Goal: Task Accomplishment & Management: Use online tool/utility

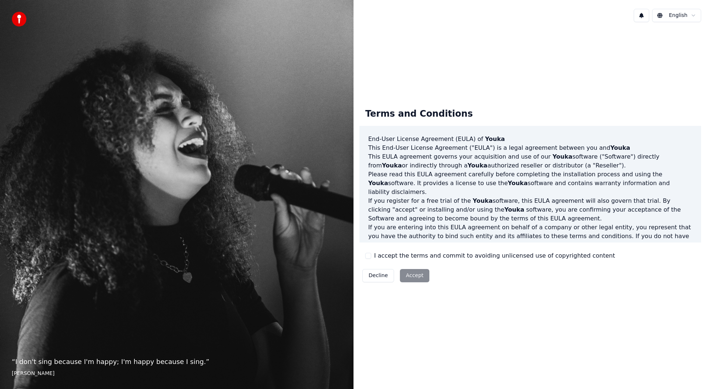
click at [695, 16] on html "“ I don't sing because I'm happy; I'm happy because I sing. ” [PERSON_NAME] [PE…" at bounding box center [353, 194] width 707 height 389
click at [540, 38] on div "Terms and Conditions End-User License Agreement ([PERSON_NAME]) of Youka This E…" at bounding box center [531, 194] width 354 height 332
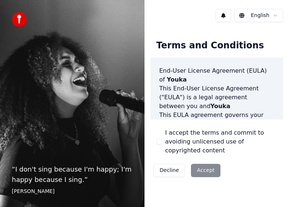
click at [207, 171] on div "Decline Accept" at bounding box center [186, 170] width 73 height 19
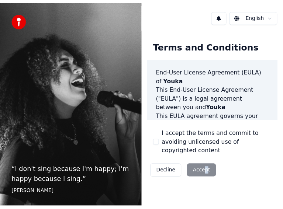
scroll to position [54, 0]
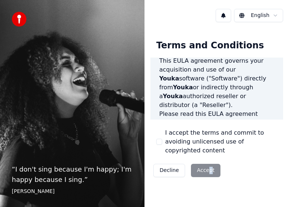
click at [160, 142] on button "I accept the terms and commit to avoiding unlicensed use of copyrighted content" at bounding box center [159, 142] width 6 height 6
click at [209, 169] on button "Accept" at bounding box center [205, 170] width 29 height 13
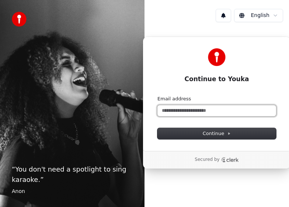
click at [201, 112] on input "Email address" at bounding box center [216, 110] width 119 height 11
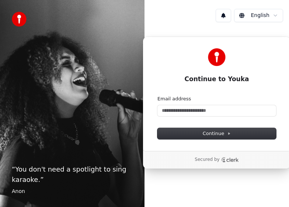
click at [244, 93] on div "Continue to Youka Continue with Google or Email address Continue" at bounding box center [217, 93] width 148 height 114
click at [209, 70] on div "Continue to Youka" at bounding box center [216, 65] width 119 height 35
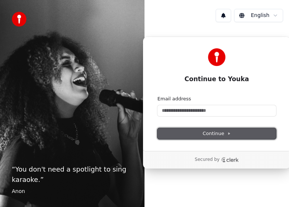
click at [190, 136] on button "Continue" at bounding box center [216, 133] width 119 height 11
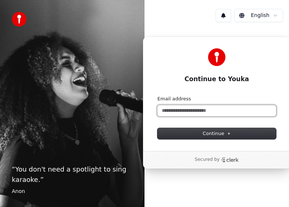
click at [176, 108] on input "Email address" at bounding box center [216, 110] width 119 height 11
click at [174, 108] on input "Email address" at bounding box center [216, 110] width 119 height 11
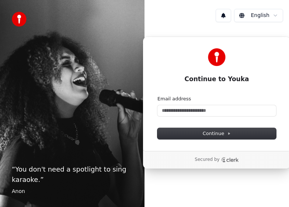
drag, startPoint x: 179, startPoint y: 91, endPoint x: 235, endPoint y: 70, distance: 60.5
click at [181, 90] on div "Continue to Youka Continue with Google or Email address Continue" at bounding box center [217, 93] width 148 height 114
click at [273, 52] on div at bounding box center [216, 57] width 119 height 18
click at [206, 181] on div "English Continue to Youka Continue with Google or Email address Continue Secure…" at bounding box center [216, 103] width 144 height 207
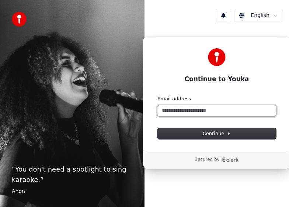
click at [200, 111] on input "Email address" at bounding box center [216, 110] width 119 height 11
click at [174, 113] on input "Email address" at bounding box center [216, 110] width 119 height 11
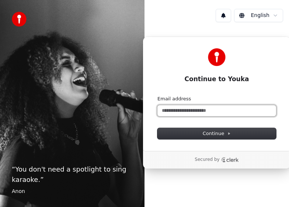
click at [174, 114] on input "Email address" at bounding box center [216, 110] width 119 height 11
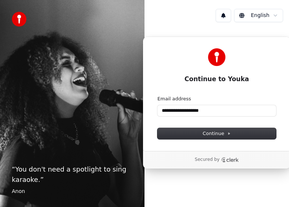
click at [216, 139] on div "**********" at bounding box center [217, 93] width 148 height 114
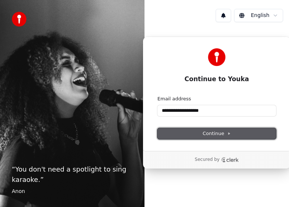
click at [207, 134] on span "Continue" at bounding box center [217, 133] width 28 height 7
type input "**********"
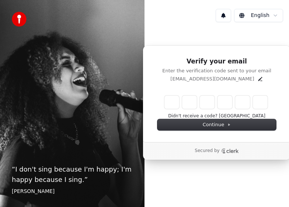
click at [161, 8] on div "English" at bounding box center [216, 15] width 144 height 25
drag, startPoint x: 177, startPoint y: -18, endPoint x: 157, endPoint y: -95, distance: 80.0
click at [157, 0] on html "“ I don't sing because I'm happy; I'm happy because I sing. ” [PERSON_NAME] [PE…" at bounding box center [144, 103] width 289 height 207
click at [254, 51] on div "Verify your email Enter the verification code sent to your email [EMAIL_ADDRESS…" at bounding box center [217, 93] width 148 height 97
click at [161, 63] on h1 "Verify your email" at bounding box center [216, 61] width 119 height 9
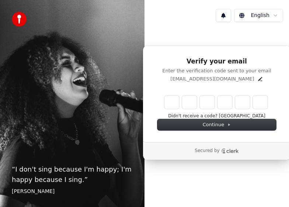
click at [225, 130] on div "Verify your email Enter the verification code sent to your email [EMAIL_ADDRESS…" at bounding box center [217, 93] width 148 height 97
click at [261, 72] on p "Enter the verification code sent to your email" at bounding box center [216, 70] width 119 height 7
click at [166, 107] on input "Enter verification code. Digit 1" at bounding box center [171, 101] width 15 height 13
drag, startPoint x: 201, startPoint y: 105, endPoint x: 207, endPoint y: 105, distance: 6.3
click at [202, 105] on input "Digit 3" at bounding box center [207, 101] width 15 height 13
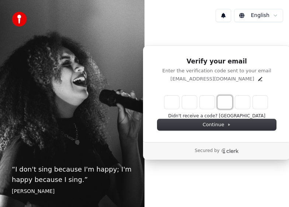
click at [232, 105] on div "Verification code input" at bounding box center [216, 102] width 106 height 16
click at [257, 104] on input "Digit 6" at bounding box center [260, 101] width 15 height 13
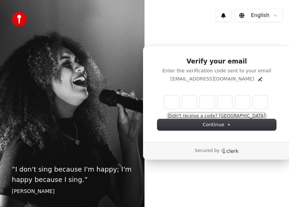
click at [239, 115] on button "Didn't receive a code? [GEOGRAPHIC_DATA]" at bounding box center [216, 116] width 97 height 6
click at [219, 76] on p "[EMAIL_ADDRESS][DOMAIN_NAME]" at bounding box center [212, 79] width 84 height 7
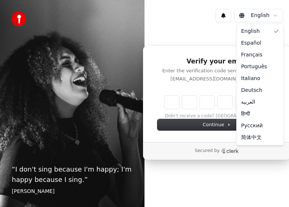
click at [277, 18] on html "“ I don't sing because I'm happy; I'm happy because I sing. ” [PERSON_NAME] [PE…" at bounding box center [144, 103] width 289 height 207
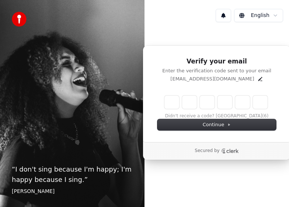
click at [277, 18] on html "“ I don't sing because I'm happy; I'm happy because I sing. ” [PERSON_NAME] [PE…" at bounding box center [144, 103] width 289 height 207
click at [257, 80] on icon "Edit" at bounding box center [260, 79] width 6 height 6
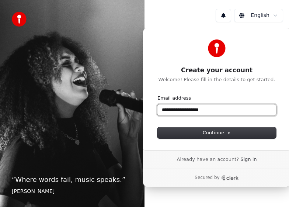
click at [168, 113] on input "**********" at bounding box center [216, 109] width 119 height 11
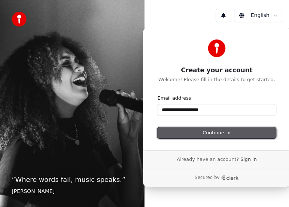
click at [201, 136] on button "Continue" at bounding box center [216, 132] width 119 height 11
type input "**********"
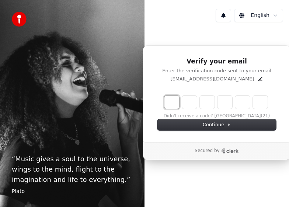
type input "*"
type input "**"
type input "*"
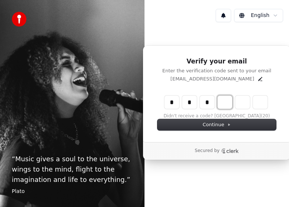
type input "***"
type input "*"
type input "****"
type input "*"
type input "******"
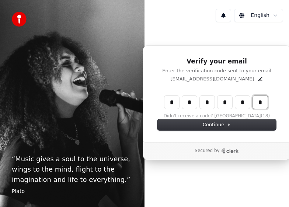
type input "*"
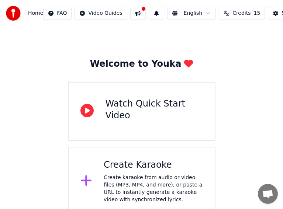
scroll to position [20, 0]
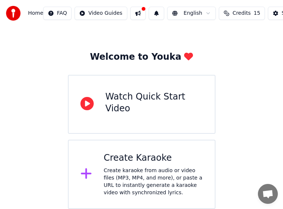
click at [259, 95] on div "Welcome to Youka Watch Quick Start Video Create Karaoke Create karaoke from aud…" at bounding box center [141, 108] width 283 height 202
click at [132, 158] on div "Create Karaoke" at bounding box center [153, 158] width 99 height 12
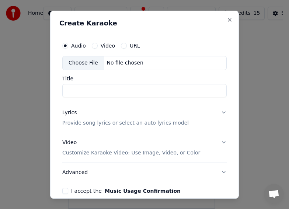
click at [126, 176] on button "Advanced" at bounding box center [144, 171] width 164 height 19
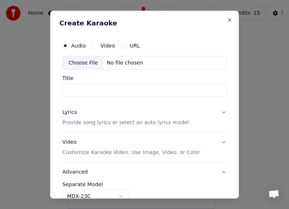
drag, startPoint x: 105, startPoint y: 46, endPoint x: 112, endPoint y: 54, distance: 10.2
click at [107, 48] on label "Video" at bounding box center [108, 45] width 14 height 5
click at [98, 48] on button "Video" at bounding box center [95, 45] width 6 height 6
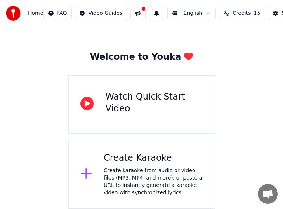
click at [139, 154] on div "Create Karaoke" at bounding box center [153, 158] width 99 height 12
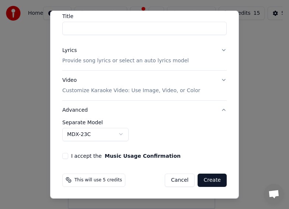
scroll to position [0, 0]
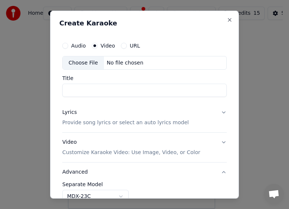
click at [113, 58] on div "Choose File No file chosen" at bounding box center [144, 63] width 164 height 14
click at [69, 43] on div "Audio" at bounding box center [74, 45] width 24 height 6
click at [68, 44] on div "Audio" at bounding box center [74, 45] width 24 height 6
click at [67, 47] on button "Audio" at bounding box center [65, 45] width 6 height 6
click at [112, 64] on div "No file chosen" at bounding box center [125, 62] width 42 height 7
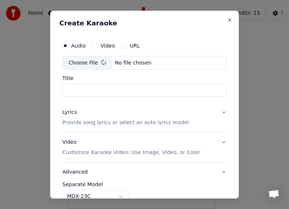
type input "*********"
click at [217, 113] on button "Lyrics Provide song lyrics or select an auto lyrics model" at bounding box center [144, 117] width 164 height 29
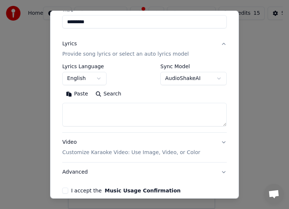
scroll to position [74, 0]
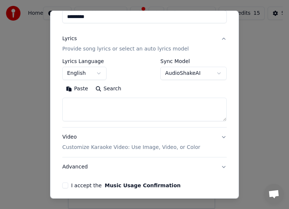
click at [98, 73] on button "English" at bounding box center [84, 73] width 44 height 13
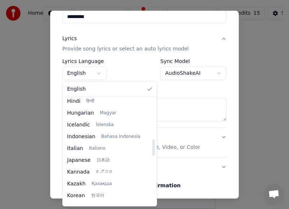
scroll to position [258, 0]
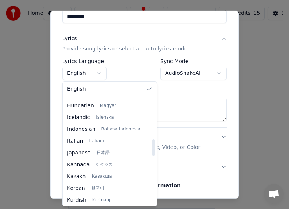
select select "**"
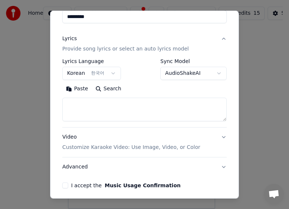
click at [205, 73] on body "**********" at bounding box center [141, 94] width 283 height 228
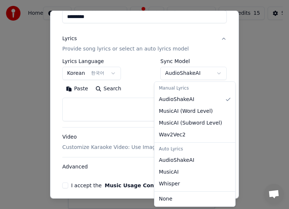
select select "**********"
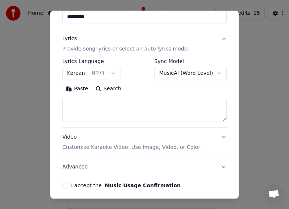
click at [153, 111] on textarea at bounding box center [144, 110] width 164 height 24
paste textarea "**********"
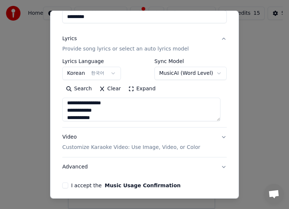
scroll to position [0, 0]
click at [101, 103] on textarea "**********" at bounding box center [141, 110] width 158 height 24
type textarea "**********"
click at [217, 136] on button "Video Customize Karaoke Video: Use Image, Video, or Color" at bounding box center [144, 141] width 164 height 29
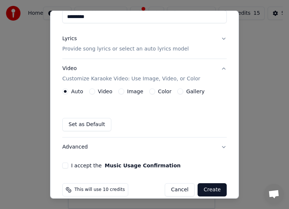
drag, startPoint x: 65, startPoint y: 166, endPoint x: 69, endPoint y: 166, distance: 4.1
click at [66, 166] on button "I accept the Music Usage Confirmation" at bounding box center [65, 165] width 6 height 6
click at [207, 189] on button "Create" at bounding box center [211, 189] width 29 height 13
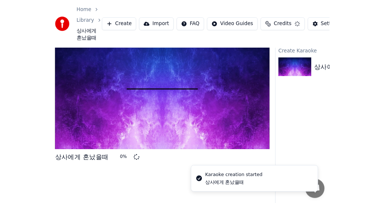
scroll to position [35, 0]
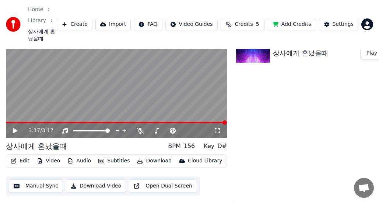
click at [13, 129] on icon at bounding box center [15, 130] width 4 height 5
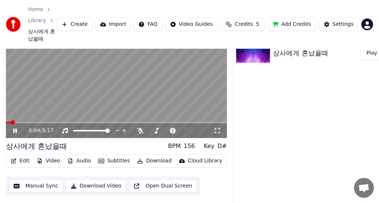
click at [15, 130] on icon at bounding box center [20, 130] width 17 height 6
click at [15, 130] on icon at bounding box center [15, 130] width 4 height 5
click at [15, 130] on icon at bounding box center [20, 130] width 17 height 6
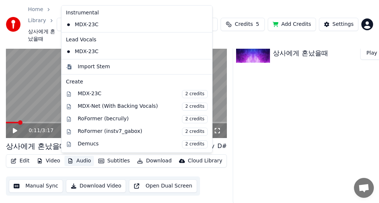
click at [83, 161] on button "Audio" at bounding box center [78, 160] width 29 height 10
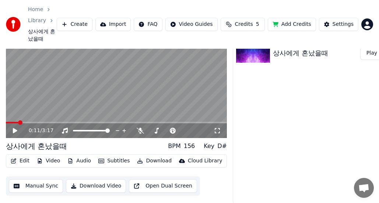
click at [16, 129] on icon at bounding box center [20, 130] width 17 height 6
click at [16, 129] on icon at bounding box center [15, 130] width 4 height 4
click at [137, 133] on icon at bounding box center [137, 130] width 7 height 6
click at [11, 130] on div "0:11 / 3:17" at bounding box center [116, 130] width 215 height 7
click at [14, 130] on icon at bounding box center [15, 130] width 4 height 5
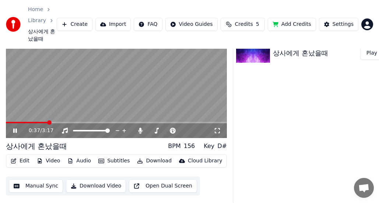
click at [16, 129] on icon at bounding box center [15, 130] width 4 height 4
click at [139, 158] on button "Download" at bounding box center [154, 160] width 41 height 10
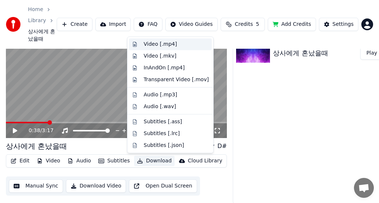
click at [169, 44] on div "Video [.mp4]" at bounding box center [160, 44] width 33 height 7
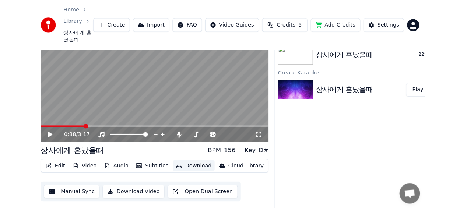
scroll to position [13, 0]
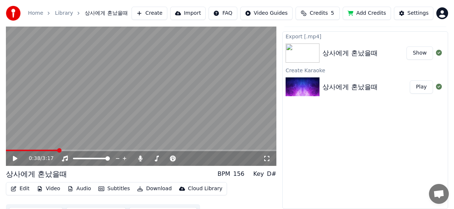
click at [413, 141] on div "Export [.mp4] 상사에게 혼났을때 Show Create Karaoke 상사에게 혼났을때 Play" at bounding box center [365, 120] width 166 height 178
click at [157, 14] on button "Create" at bounding box center [150, 13] width 36 height 13
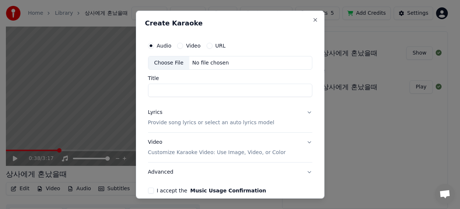
click at [177, 62] on div "Choose File" at bounding box center [168, 62] width 41 height 13
type input "********"
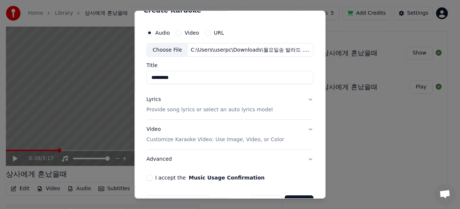
scroll to position [35, 0]
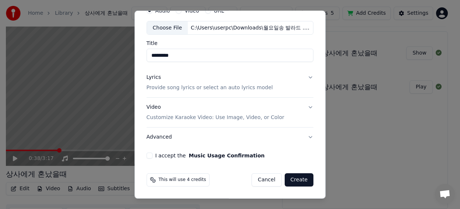
click at [304, 77] on button "Lyrics Provide song lyrics or select an auto lyrics model" at bounding box center [230, 82] width 167 height 29
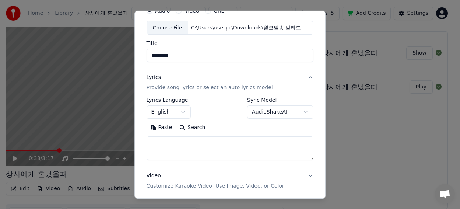
click at [178, 85] on p "Provide song lyrics or select an auto lyrics model" at bounding box center [210, 87] width 126 height 7
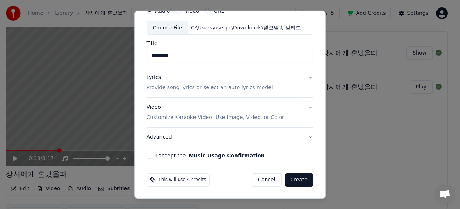
click at [150, 78] on div "Lyrics" at bounding box center [154, 77] width 14 height 7
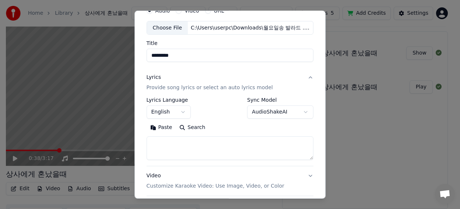
click at [194, 87] on p "Provide song lyrics or select an auto lyrics model" at bounding box center [210, 87] width 126 height 7
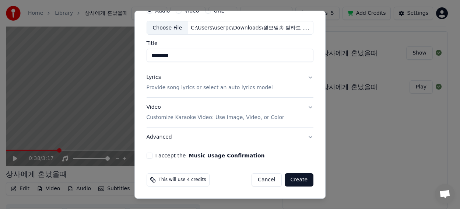
scroll to position [0, 0]
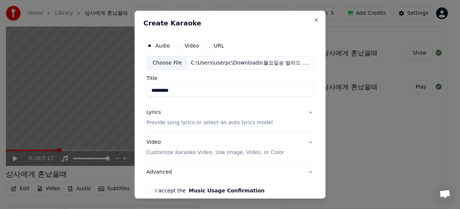
click at [241, 125] on p "Provide song lyrics or select an auto lyrics model" at bounding box center [210, 122] width 126 height 7
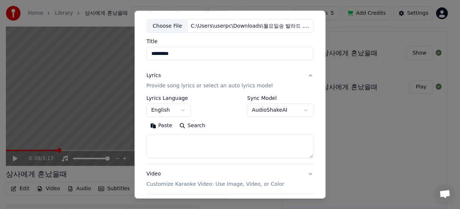
scroll to position [74, 0]
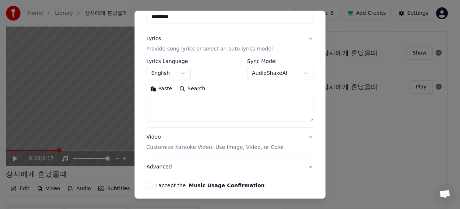
click at [179, 74] on body "**********" at bounding box center [227, 91] width 454 height 209
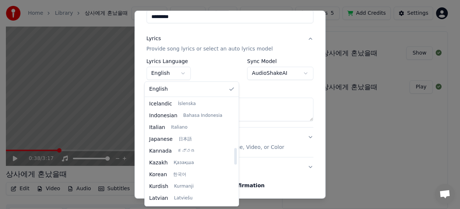
scroll to position [332, 0]
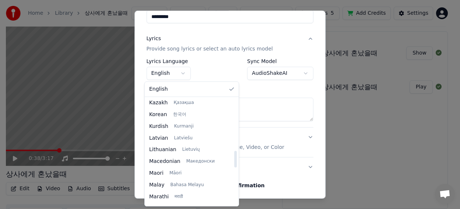
select select "**"
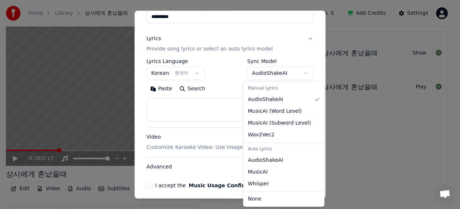
click at [292, 77] on body "**********" at bounding box center [227, 91] width 454 height 209
select select "**********"
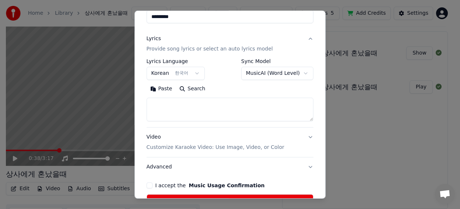
click at [232, 110] on textarea at bounding box center [230, 110] width 167 height 24
paste textarea "**********"
click at [169, 103] on textarea "**********" at bounding box center [229, 110] width 165 height 24
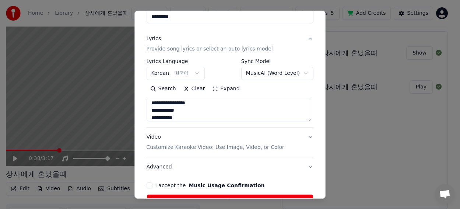
type textarea "**********"
click at [307, 136] on button "Video Customize Karaoke Video: Use Image, Video, or Color" at bounding box center [230, 141] width 167 height 29
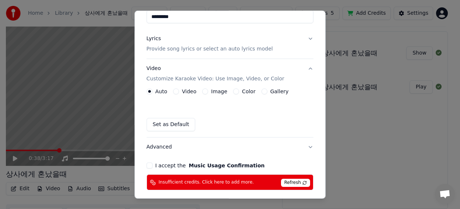
click at [149, 167] on button "I accept the Music Usage Confirmation" at bounding box center [150, 165] width 6 height 6
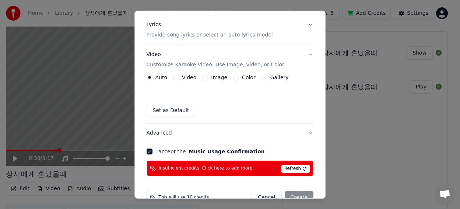
scroll to position [105, 0]
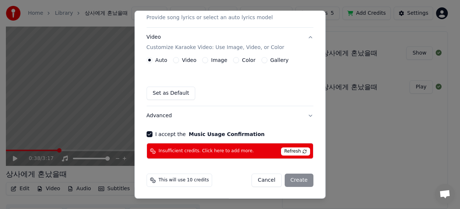
click at [297, 153] on span "Refresh" at bounding box center [295, 151] width 29 height 8
click at [295, 151] on span "Refresh" at bounding box center [295, 151] width 29 height 8
click at [288, 183] on div "Cancel Create" at bounding box center [283, 180] width 62 height 13
click at [225, 181] on div "This will use 10 credits Cancel Create" at bounding box center [230, 180] width 167 height 13
click at [214, 182] on div "This will use 10 credits Cancel Create" at bounding box center [230, 180] width 167 height 13
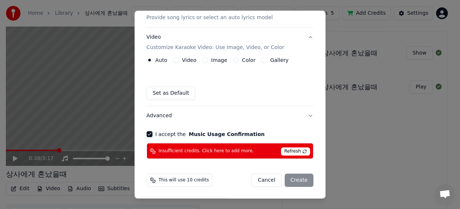
click at [305, 178] on div "Cancel Create" at bounding box center [283, 180] width 62 height 13
click at [303, 179] on div "Cancel Create" at bounding box center [283, 180] width 62 height 13
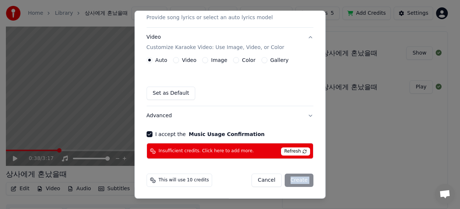
click at [303, 179] on div "Cancel Create" at bounding box center [283, 180] width 62 height 13
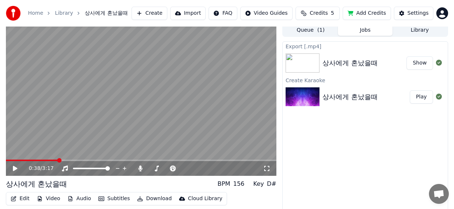
scroll to position [0, 0]
